Goal: Information Seeking & Learning: Learn about a topic

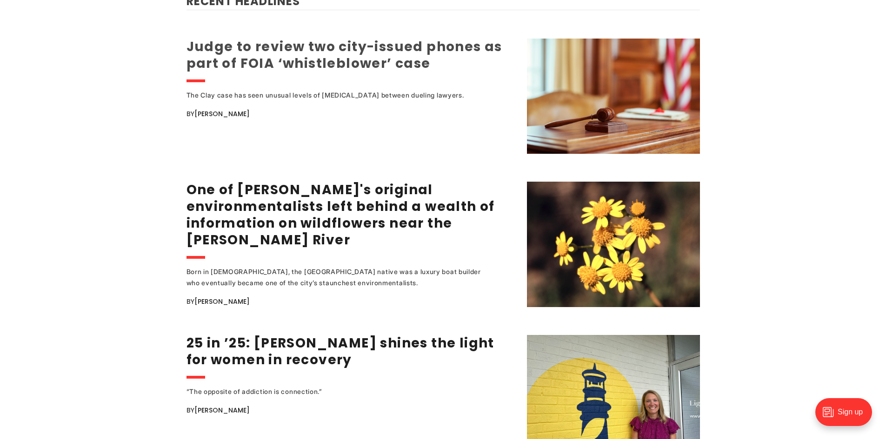
scroll to position [1256, 0]
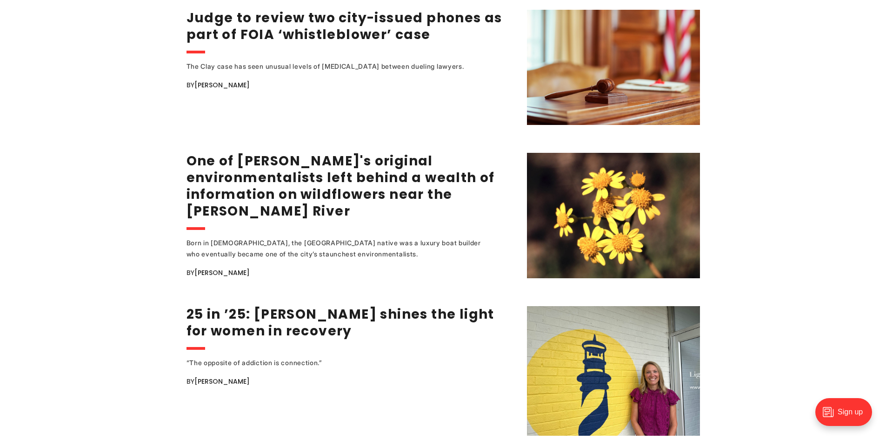
drag, startPoint x: 290, startPoint y: 175, endPoint x: 28, endPoint y: 173, distance: 261.4
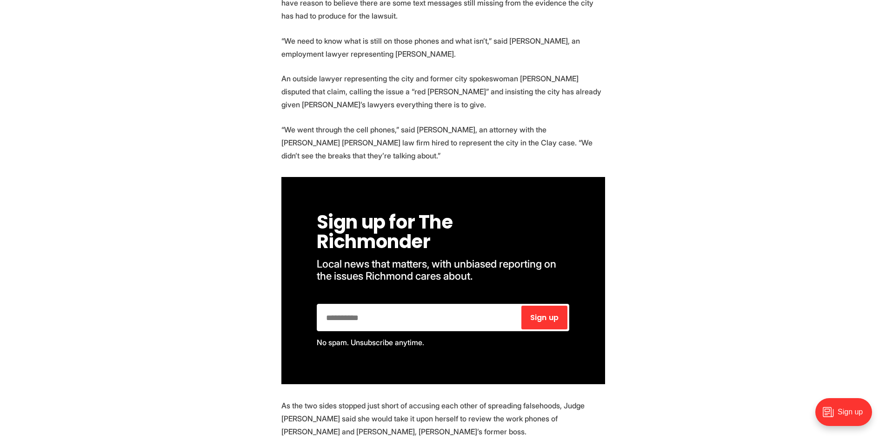
scroll to position [465, 0]
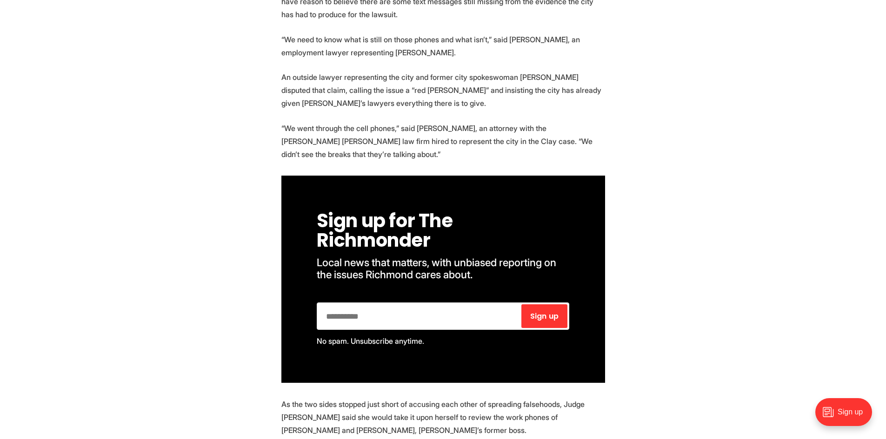
click at [427, 50] on p "“We need to know what is still on those phones and what isn’t,” said [PERSON_NA…" at bounding box center [443, 46] width 324 height 26
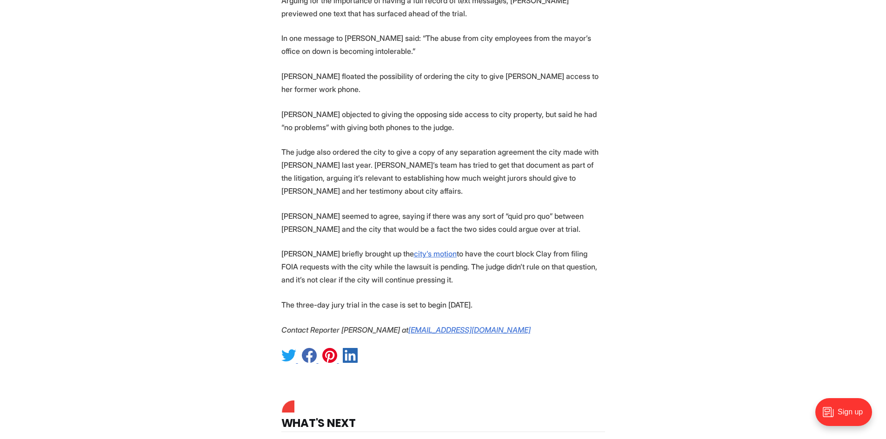
scroll to position [1581, 0]
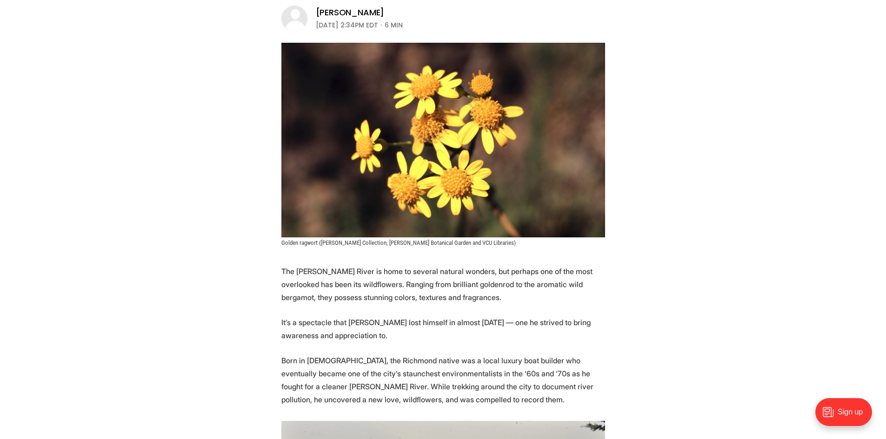
scroll to position [390, 0]
